Goal: Information Seeking & Learning: Learn about a topic

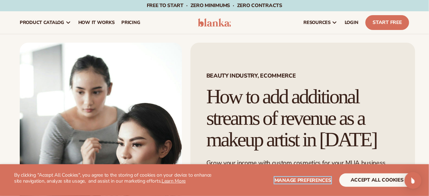
click at [310, 180] on span "Manage preferences" at bounding box center [303, 180] width 57 height 7
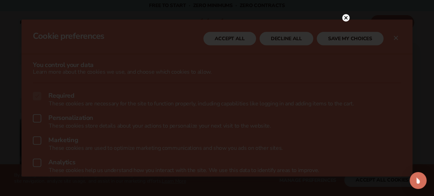
click at [345, 17] on icon at bounding box center [346, 18] width 4 height 4
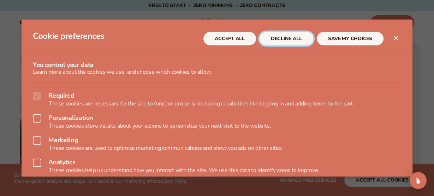
click at [278, 38] on button "DECLINE ALL" at bounding box center [286, 38] width 54 height 13
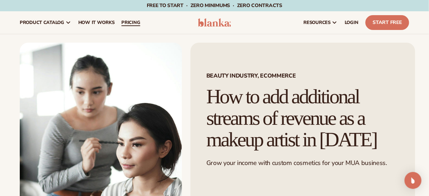
click at [131, 21] on span "pricing" at bounding box center [130, 23] width 19 height 6
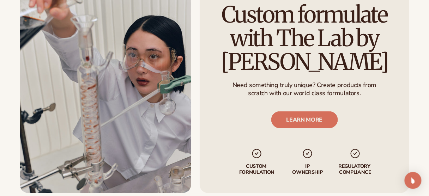
scroll to position [982, 0]
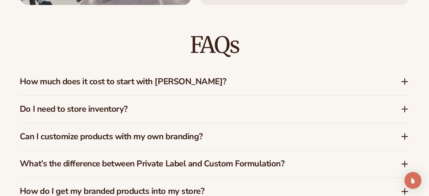
click at [200, 163] on h3 "What’s the difference between Private Label and Custom Formulation?" at bounding box center [200, 164] width 360 height 10
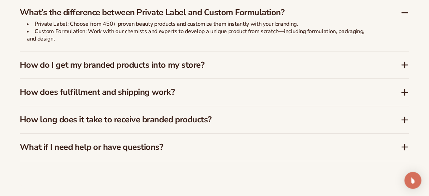
scroll to position [1137, 0]
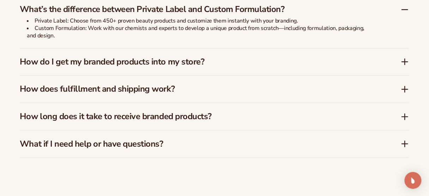
click at [44, 59] on h3 "How do I get my branded products into my store?" at bounding box center [200, 62] width 360 height 10
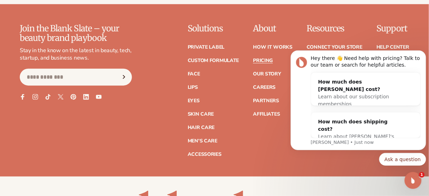
scroll to position [1491, 0]
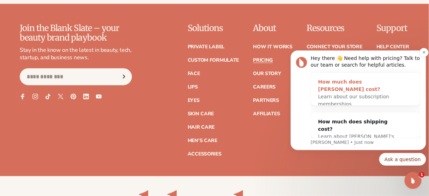
click at [330, 95] on span "Learn about our subscription memberships" at bounding box center [353, 100] width 71 height 13
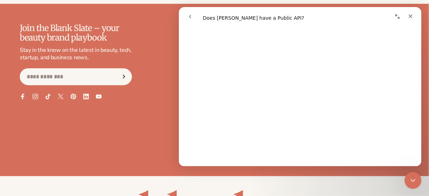
scroll to position [33, 0]
